Goal: Task Accomplishment & Management: Manage account settings

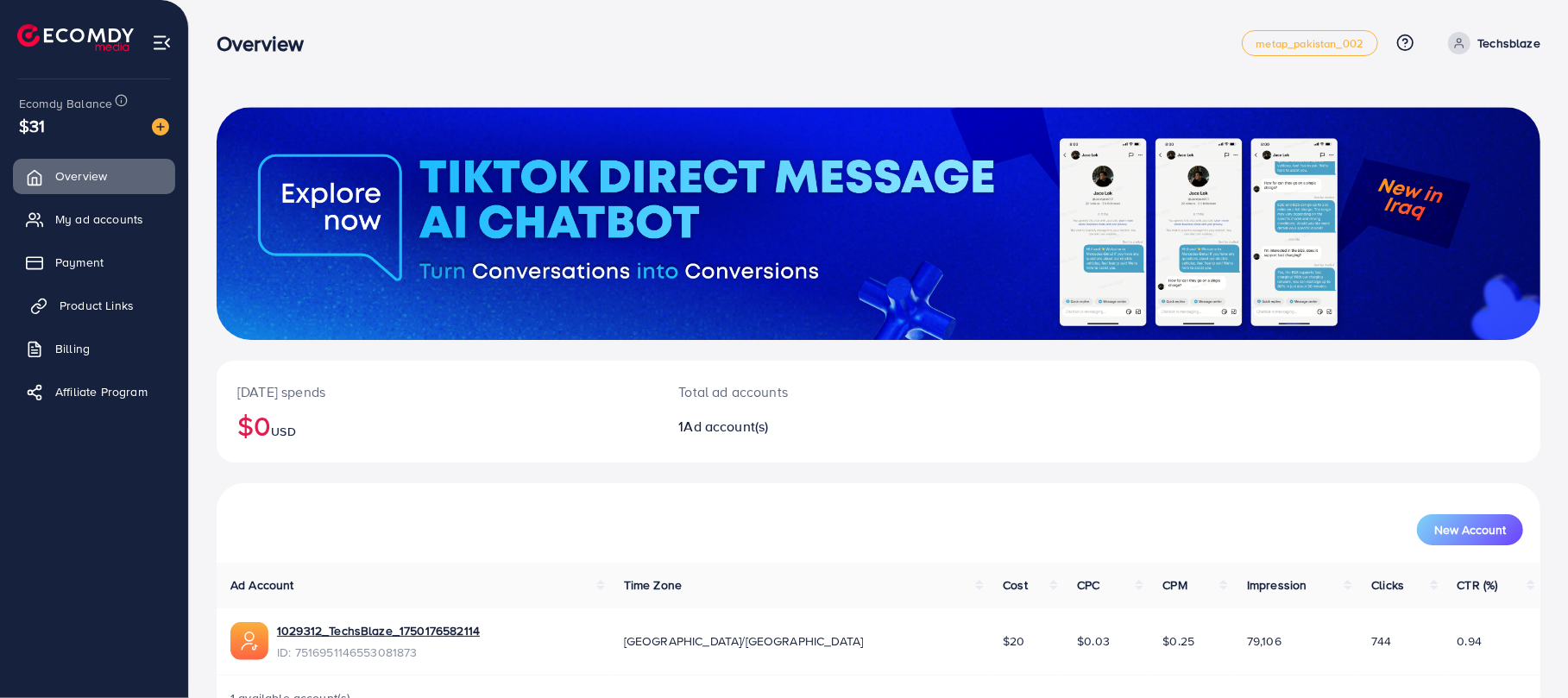
click at [67, 294] on link "Product Links" at bounding box center [94, 305] width 162 height 35
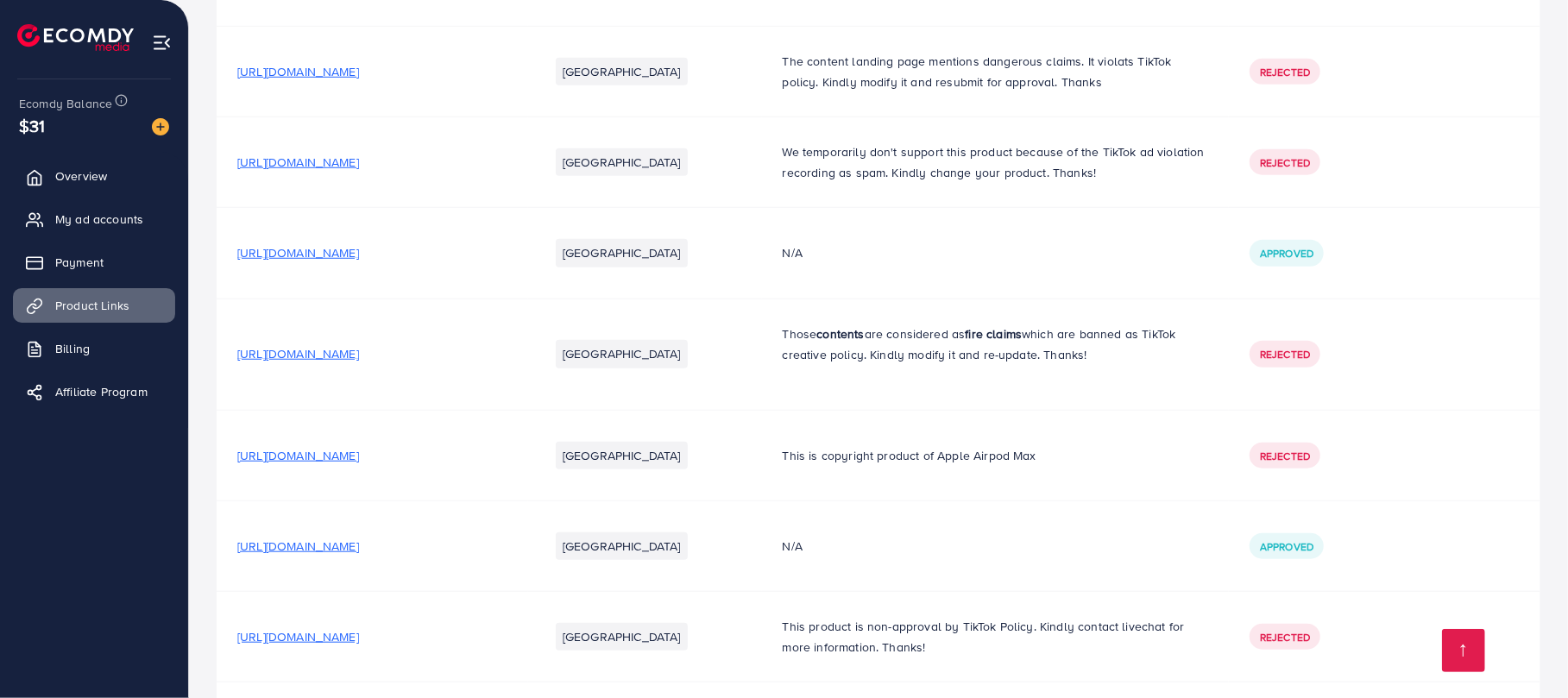
scroll to position [1371, 0]
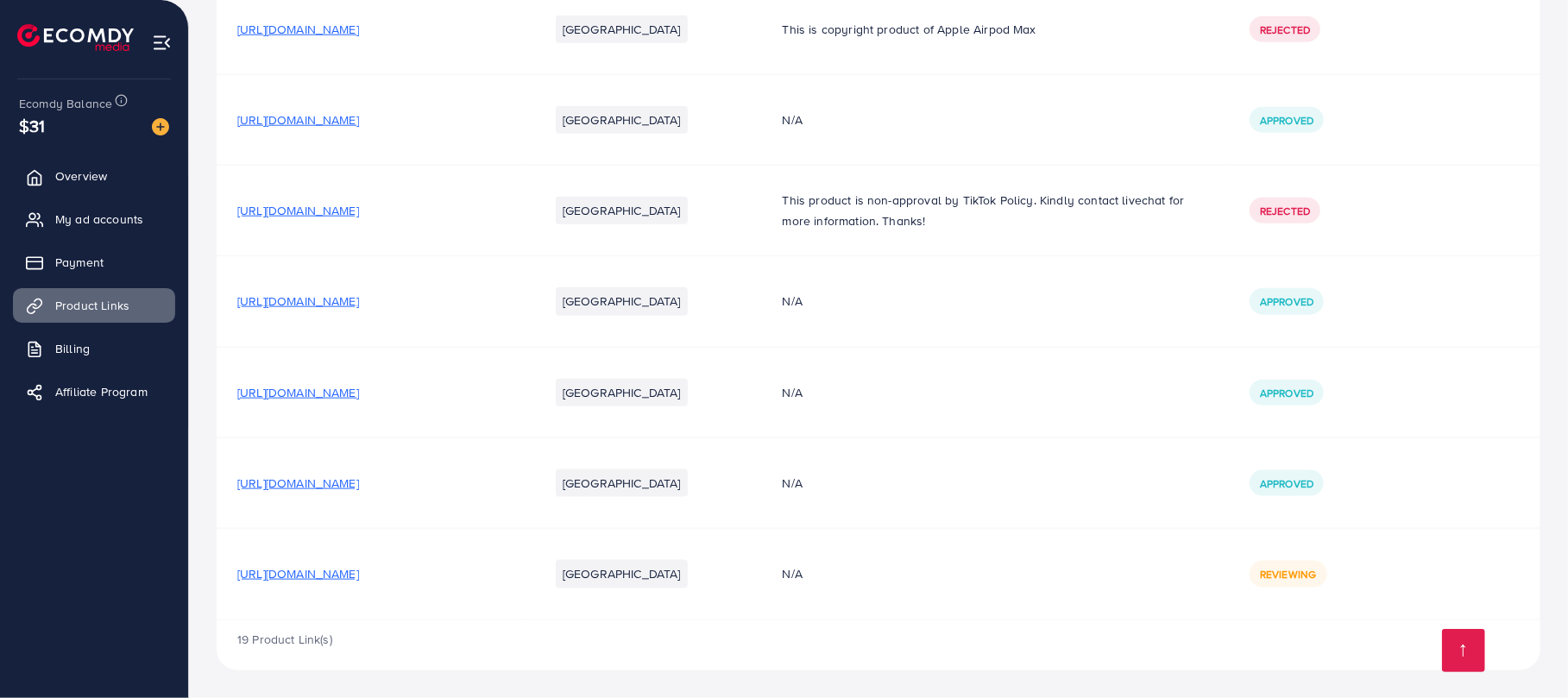
click at [359, 393] on span "[URL][DOMAIN_NAME]" at bounding box center [297, 392] width 121 height 17
drag, startPoint x: 616, startPoint y: 389, endPoint x: 569, endPoint y: 391, distance: 47.0
drag, startPoint x: 569, startPoint y: 391, endPoint x: 569, endPoint y: 424, distance: 33.0
click at [528, 424] on td "[URL][DOMAIN_NAME]" at bounding box center [372, 392] width 312 height 90
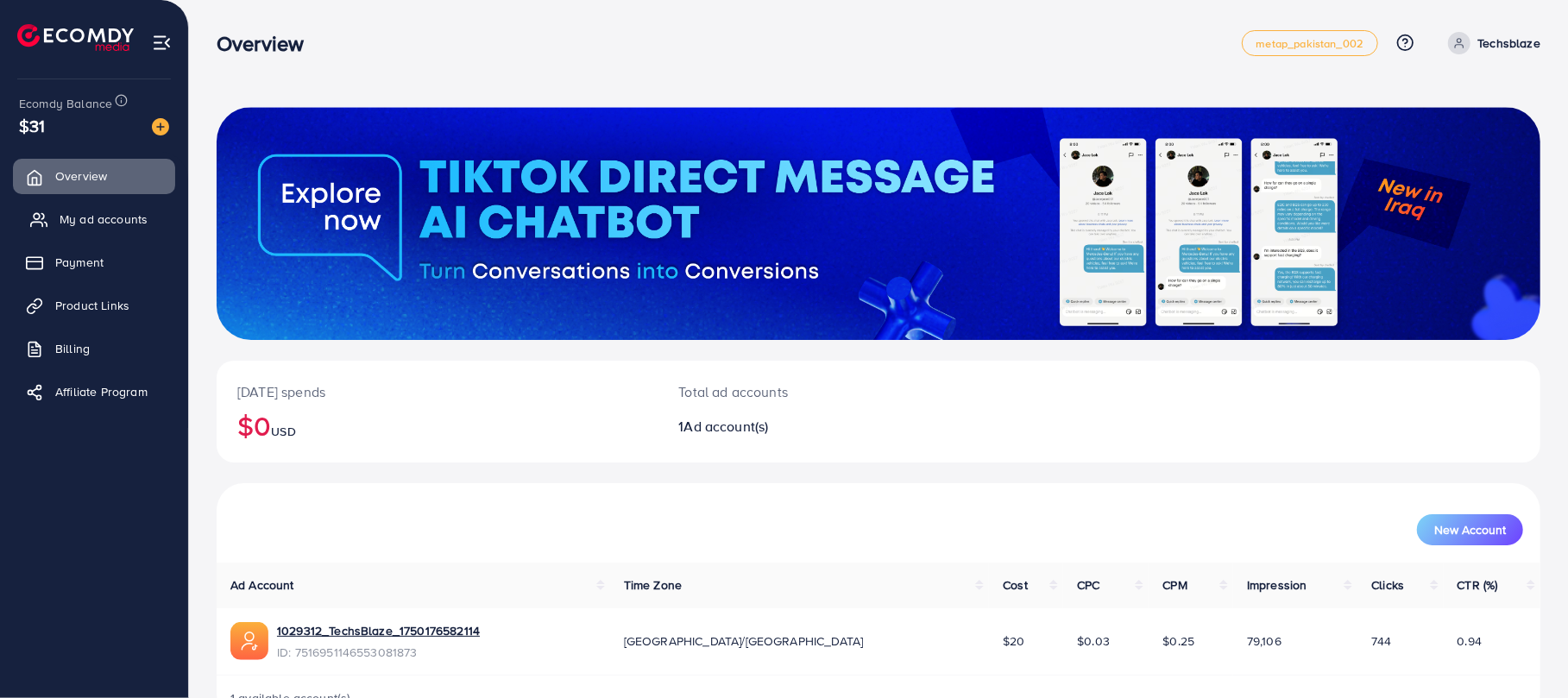
click at [116, 228] on span "My ad accounts" at bounding box center [104, 219] width 88 height 17
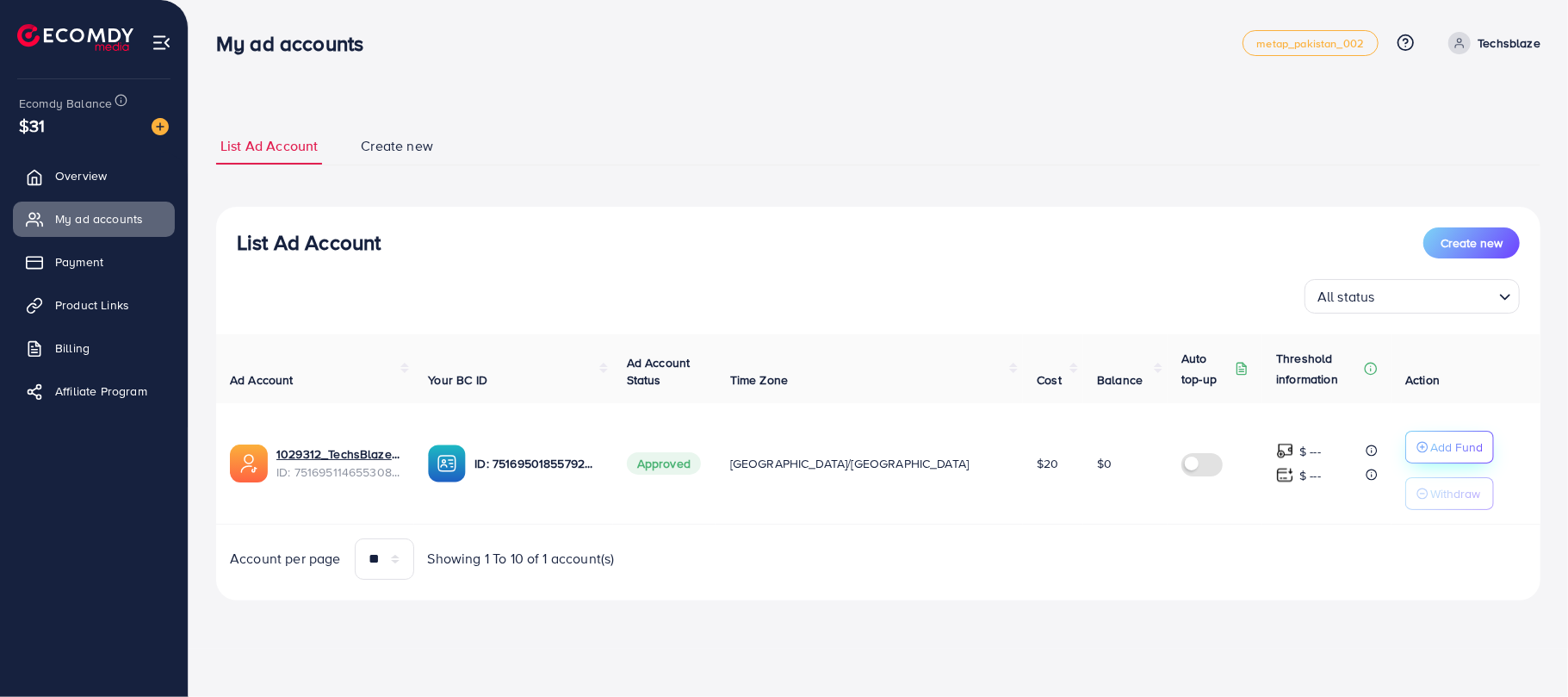
click at [1431, 439] on p "Add Fund" at bounding box center [1457, 447] width 53 height 21
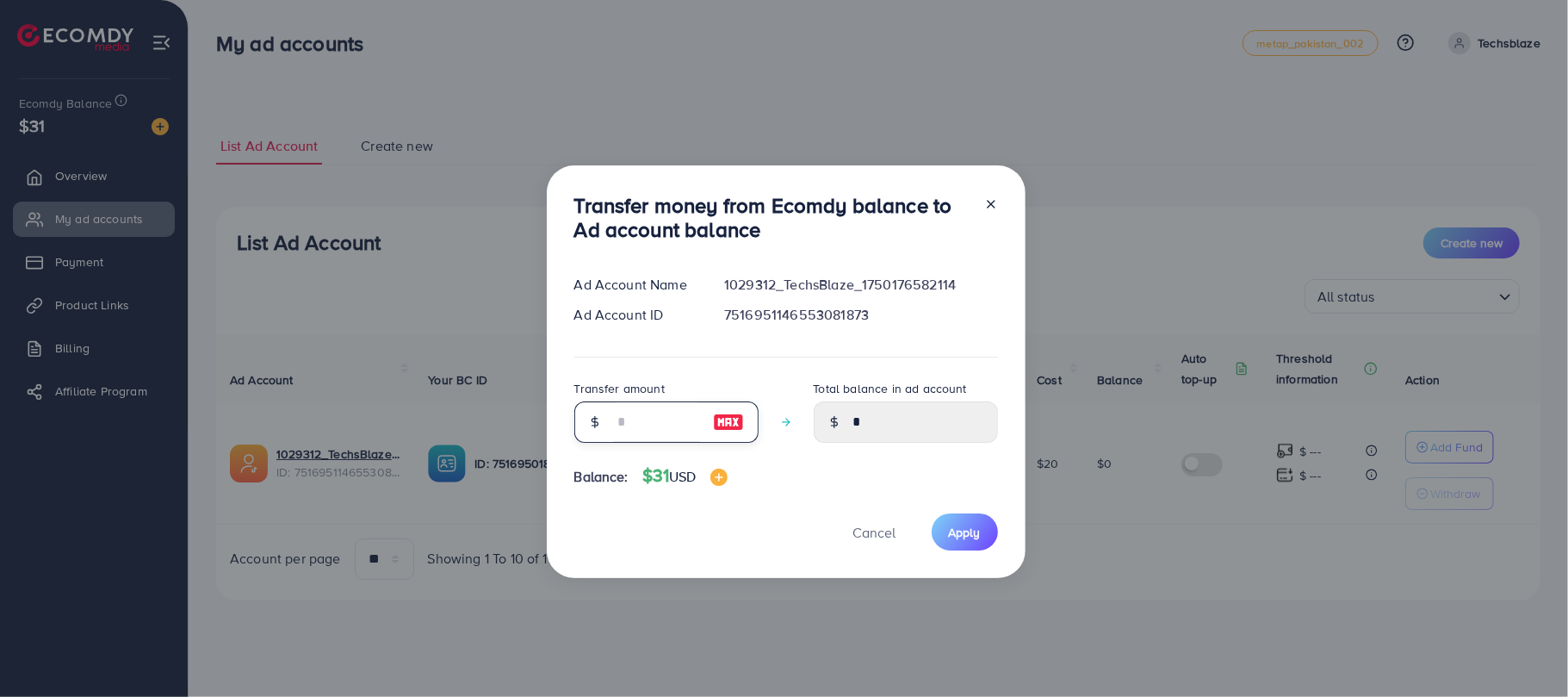
click at [645, 427] on input "number" at bounding box center [658, 422] width 86 height 41
type input "*"
type input "****"
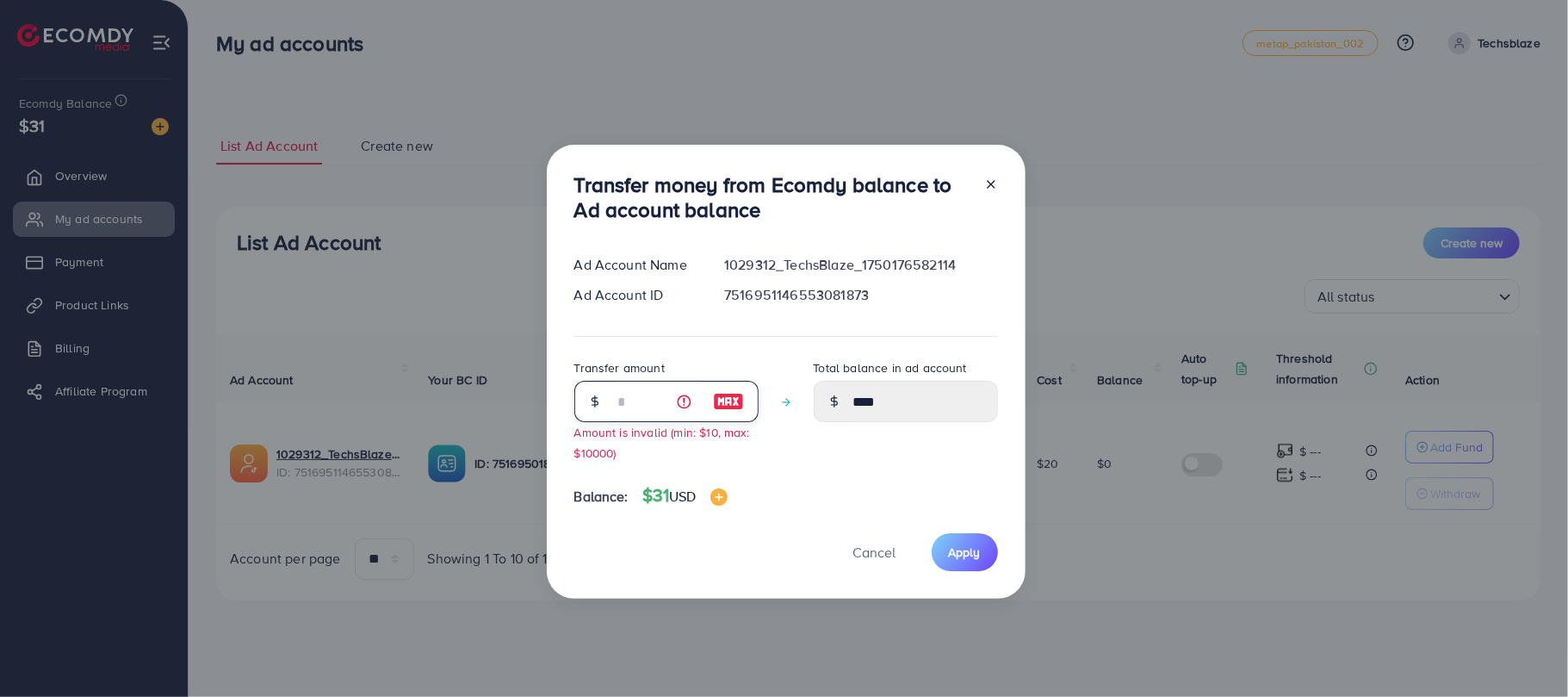
type input "**"
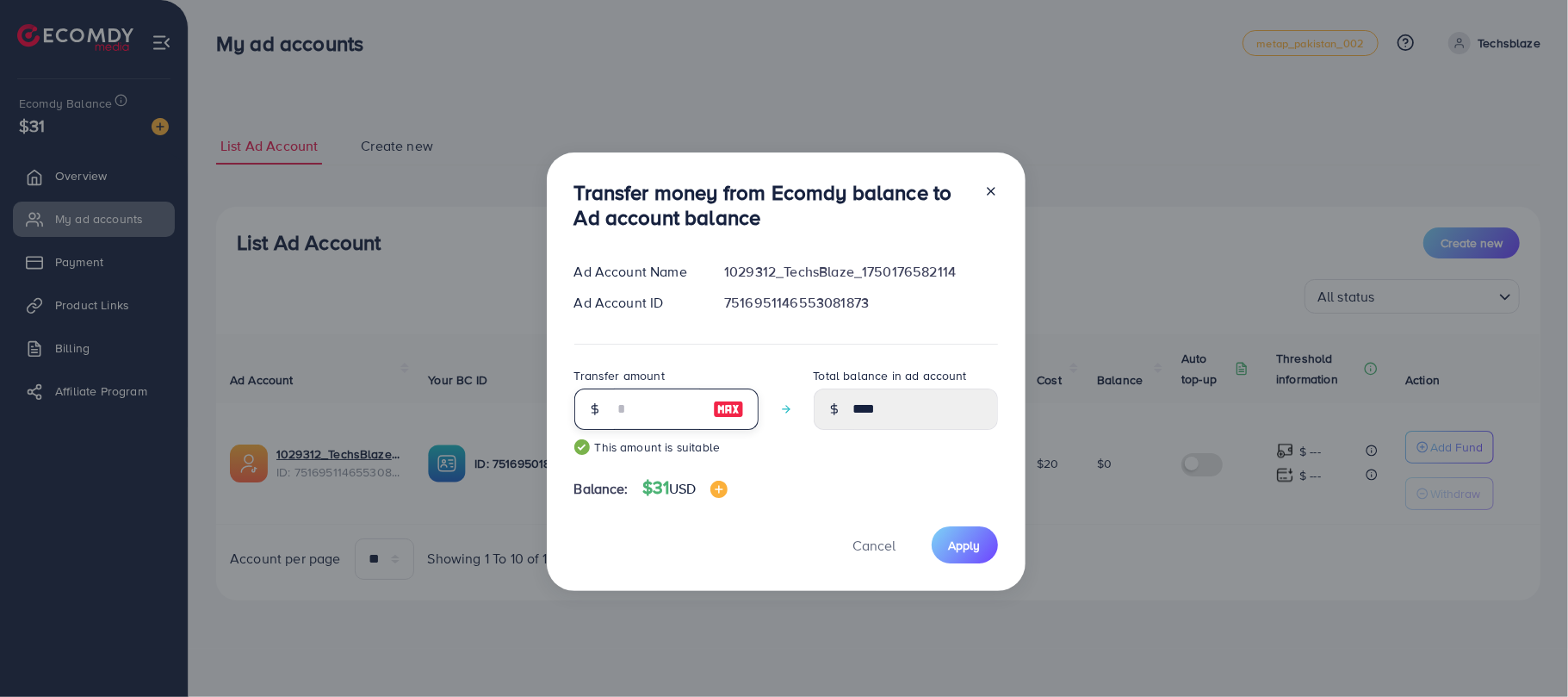
type input "*****"
type input "**"
click at [966, 545] on span "Apply" at bounding box center [965, 545] width 32 height 17
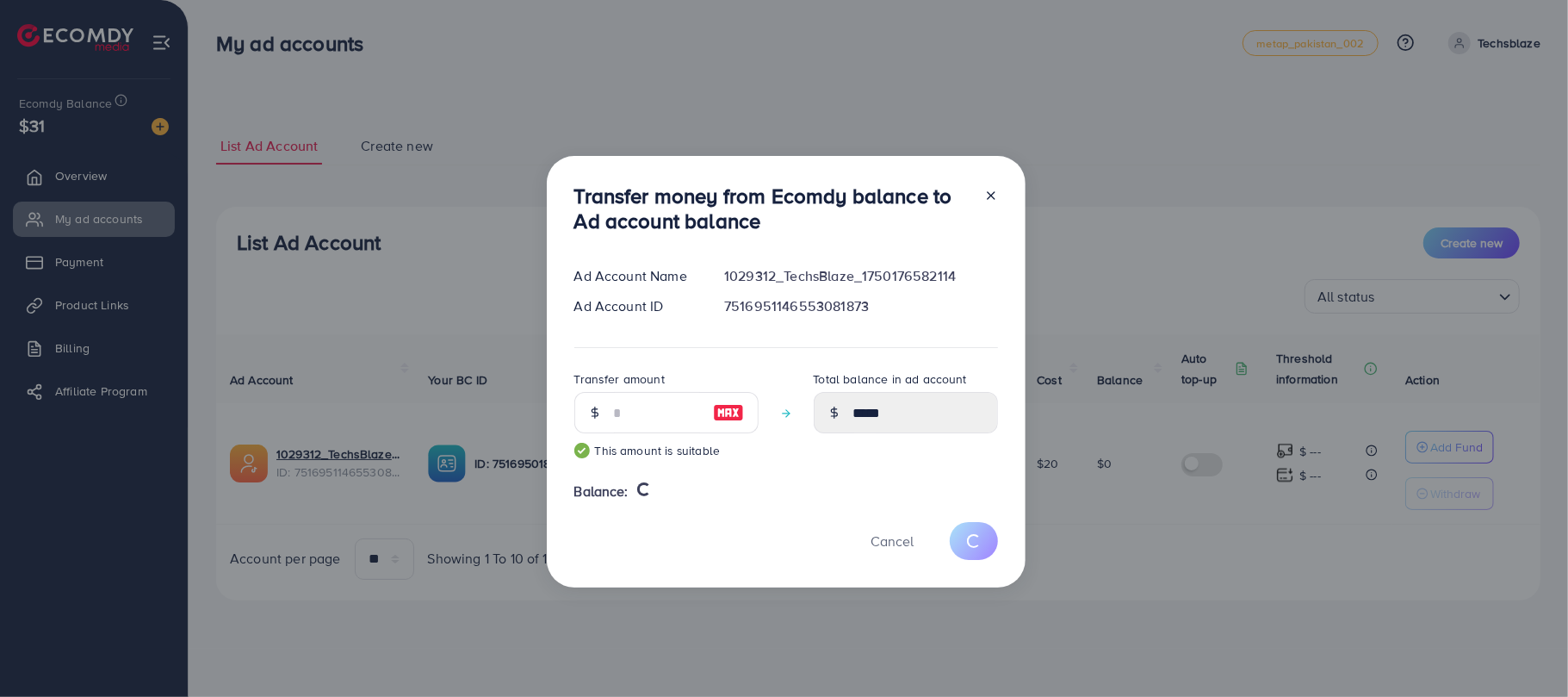
type input "*"
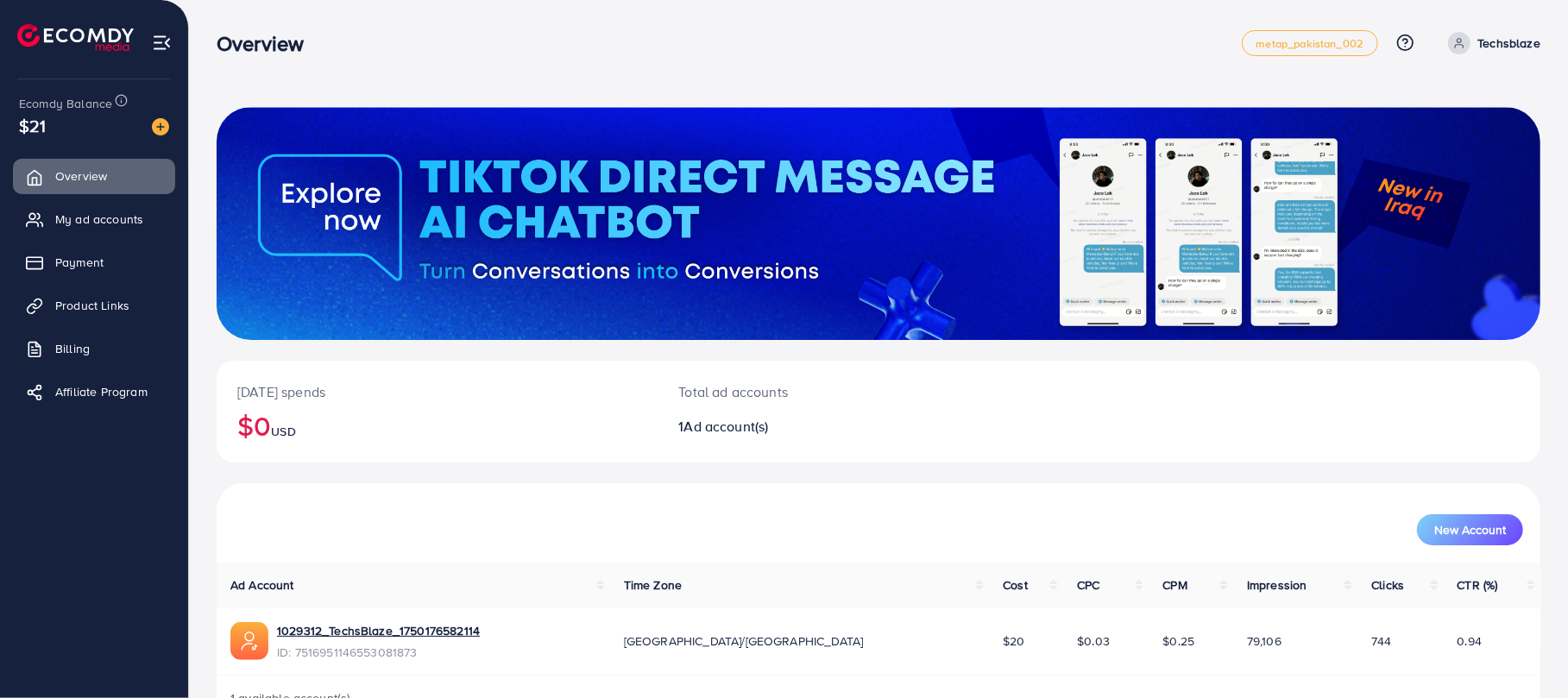
click at [47, 130] on div "$21" at bounding box center [94, 125] width 151 height 25
drag, startPoint x: 43, startPoint y: 130, endPoint x: 1, endPoint y: 125, distance: 42.3
click at [1, 125] on div "Ecomdy Balance $21 Overview My ad accounts Payment Product Links Billing Affili…" at bounding box center [94, 349] width 189 height 698
click at [26, 131] on span "$21" at bounding box center [32, 125] width 26 height 25
click at [99, 214] on span "My ad accounts" at bounding box center [104, 219] width 88 height 17
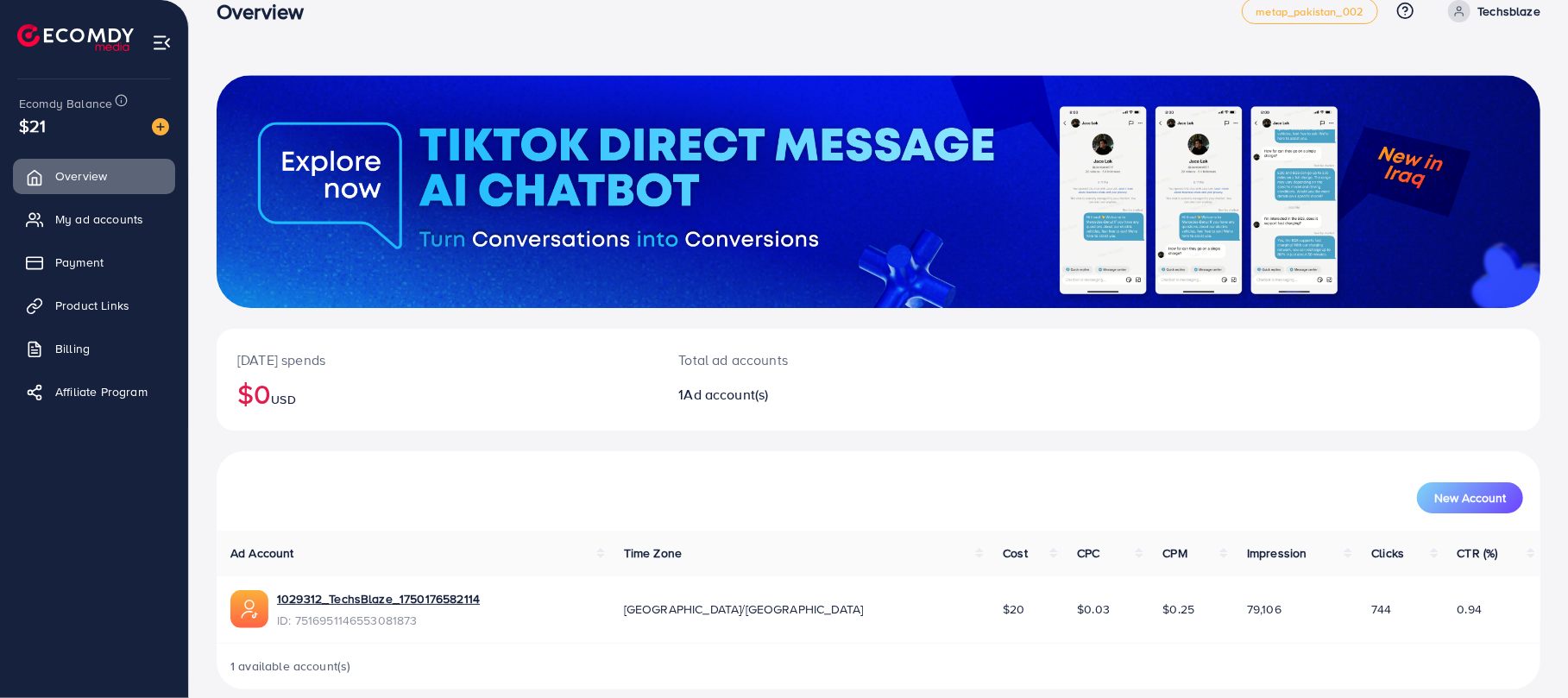
scroll to position [50, 0]
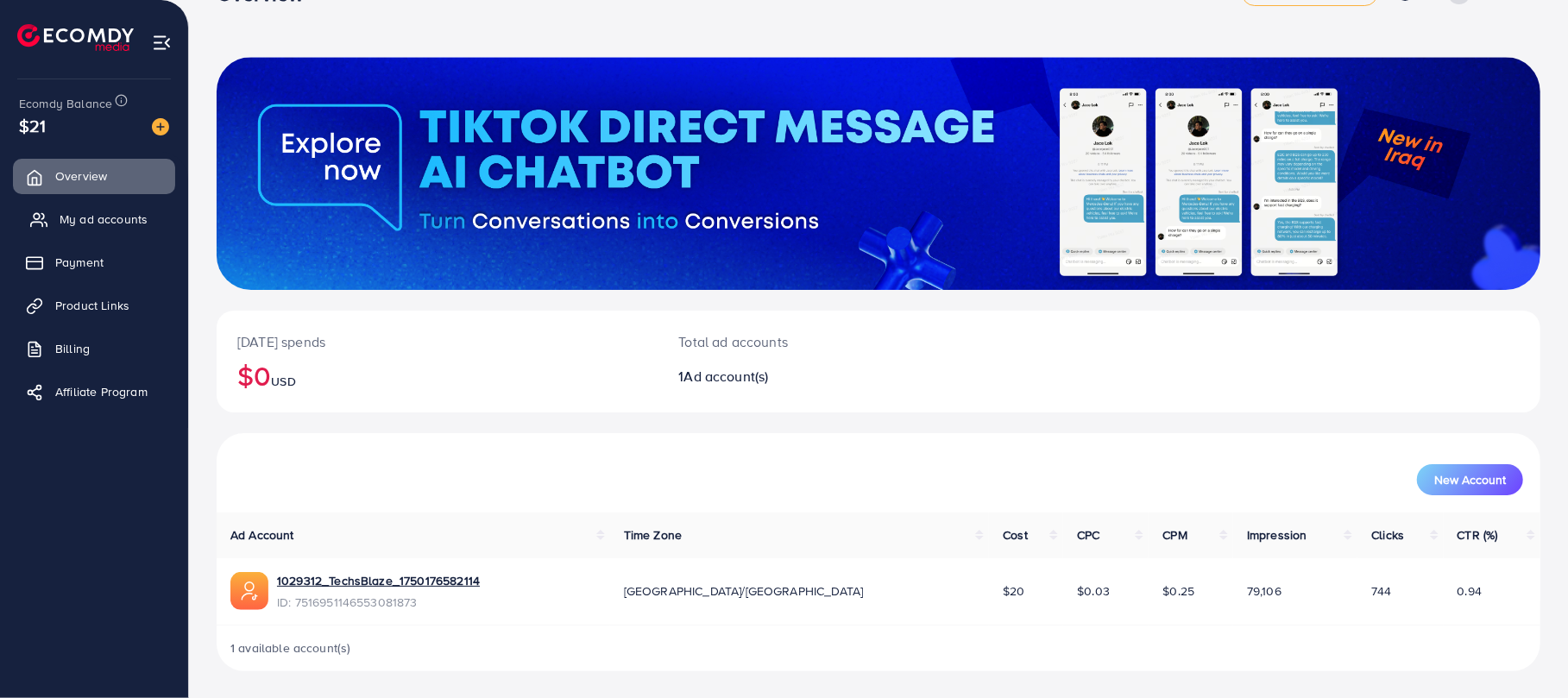
click at [135, 209] on link "My ad accounts" at bounding box center [94, 219] width 162 height 35
